Goal: Task Accomplishment & Management: Manage account settings

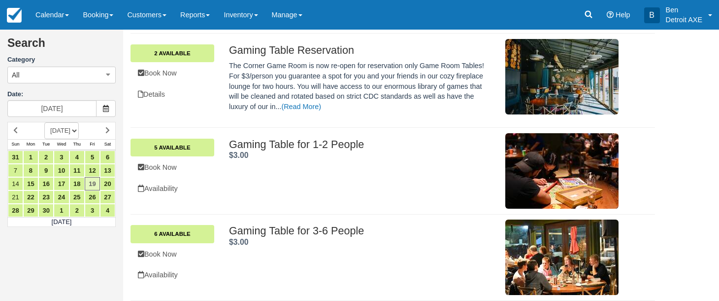
scroll to position [209, 0]
click at [17, 17] on img at bounding box center [14, 15] width 15 height 15
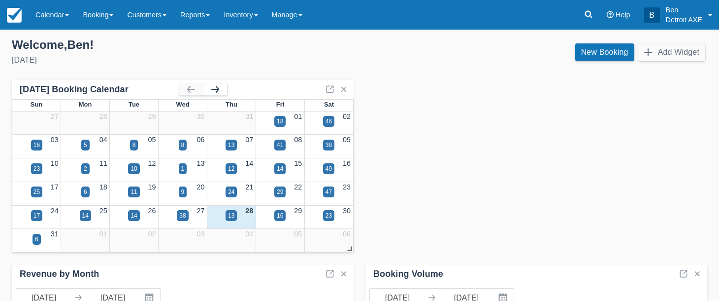
click at [220, 89] on button "button" at bounding box center [216, 89] width 24 height 12
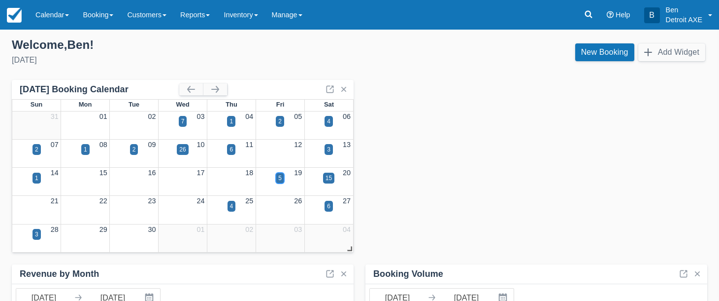
click at [280, 180] on div "5" at bounding box center [279, 177] width 3 height 9
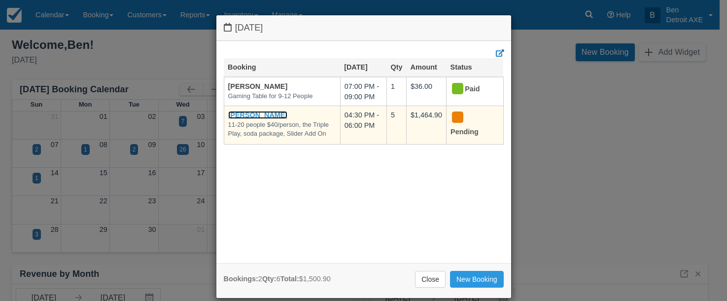
click at [234, 113] on link "[PERSON_NAME]" at bounding box center [258, 115] width 60 height 8
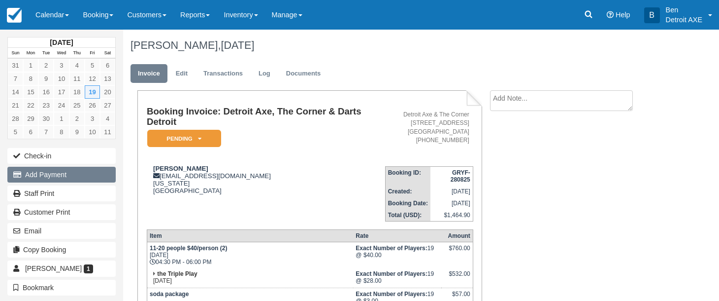
click at [54, 170] on button "Add Payment" at bounding box center [61, 175] width 108 height 16
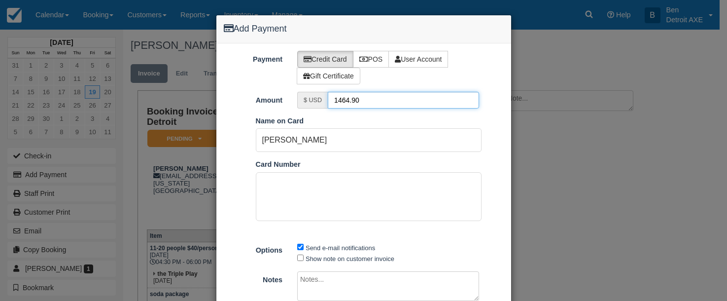
drag, startPoint x: 371, startPoint y: 102, endPoint x: 330, endPoint y: 99, distance: 41.5
click at [330, 99] on input "1464.90" at bounding box center [403, 100] width 151 height 17
type input "76"
click at [363, 114] on div "Payment Credit Card POS User Account Gift Certificate Amount $ USD 76 Pay in Sq…" at bounding box center [363, 185] width 295 height 284
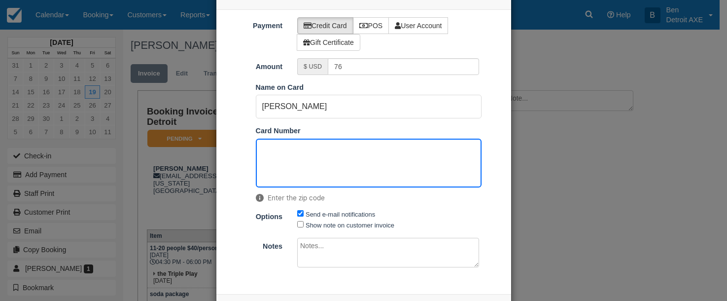
scroll to position [74, 0]
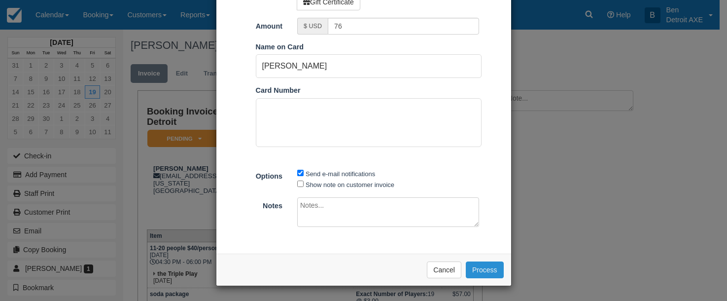
click at [471, 272] on button "Process" at bounding box center [485, 269] width 38 height 17
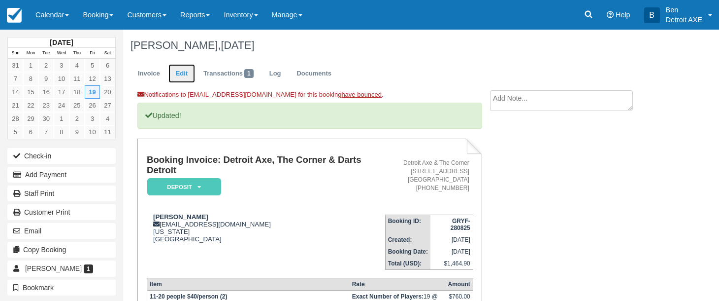
click at [187, 74] on link "Edit" at bounding box center [182, 73] width 27 height 19
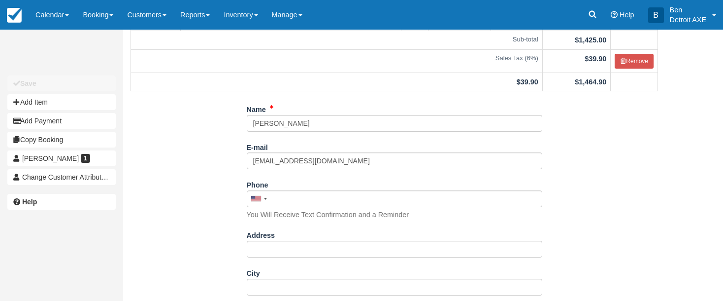
scroll to position [187, 0]
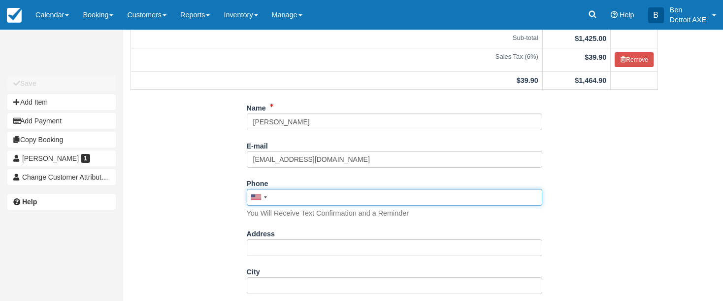
click at [285, 195] on input "Phone" at bounding box center [395, 197] width 296 height 17
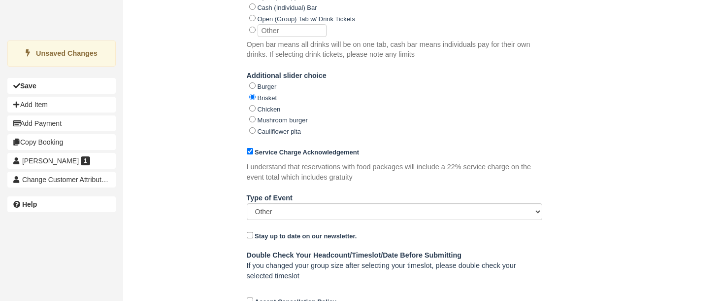
scroll to position [690, 0]
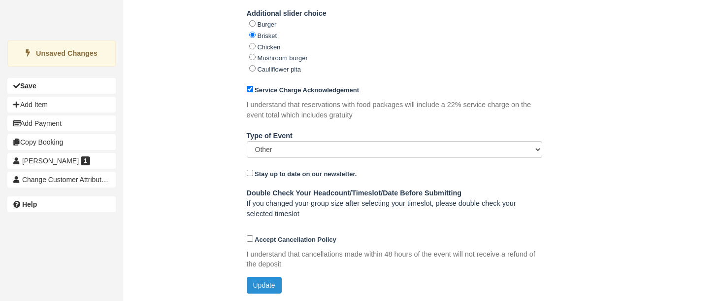
click at [254, 280] on button "Update" at bounding box center [264, 284] width 35 height 17
type input "[PHONE_NUMBER]"
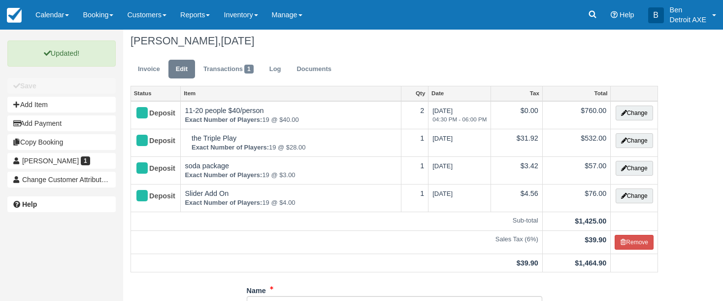
scroll to position [0, 0]
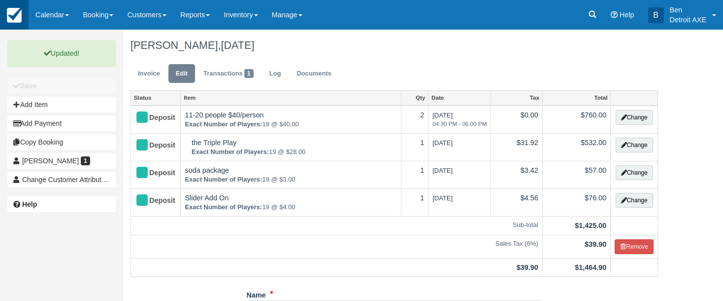
click at [14, 15] on img at bounding box center [14, 15] width 15 height 15
